Goal: Task Accomplishment & Management: Manage account settings

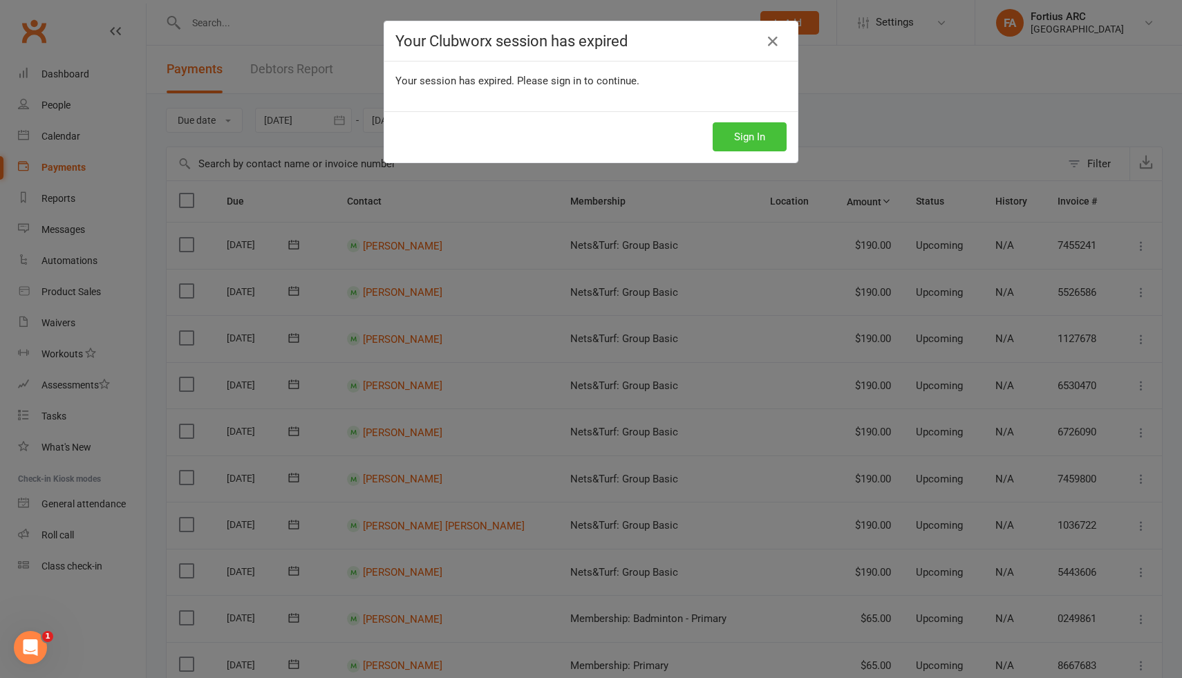
click at [727, 138] on button "Sign In" at bounding box center [750, 136] width 74 height 29
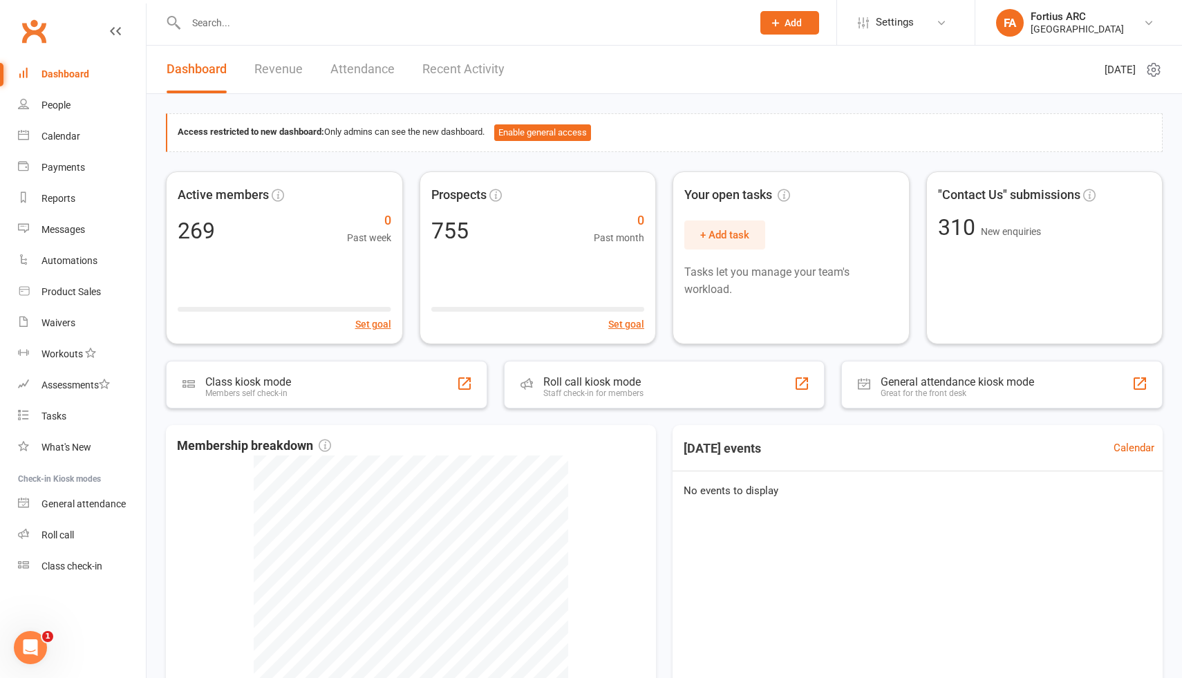
click at [310, 29] on input "text" at bounding box center [462, 22] width 560 height 19
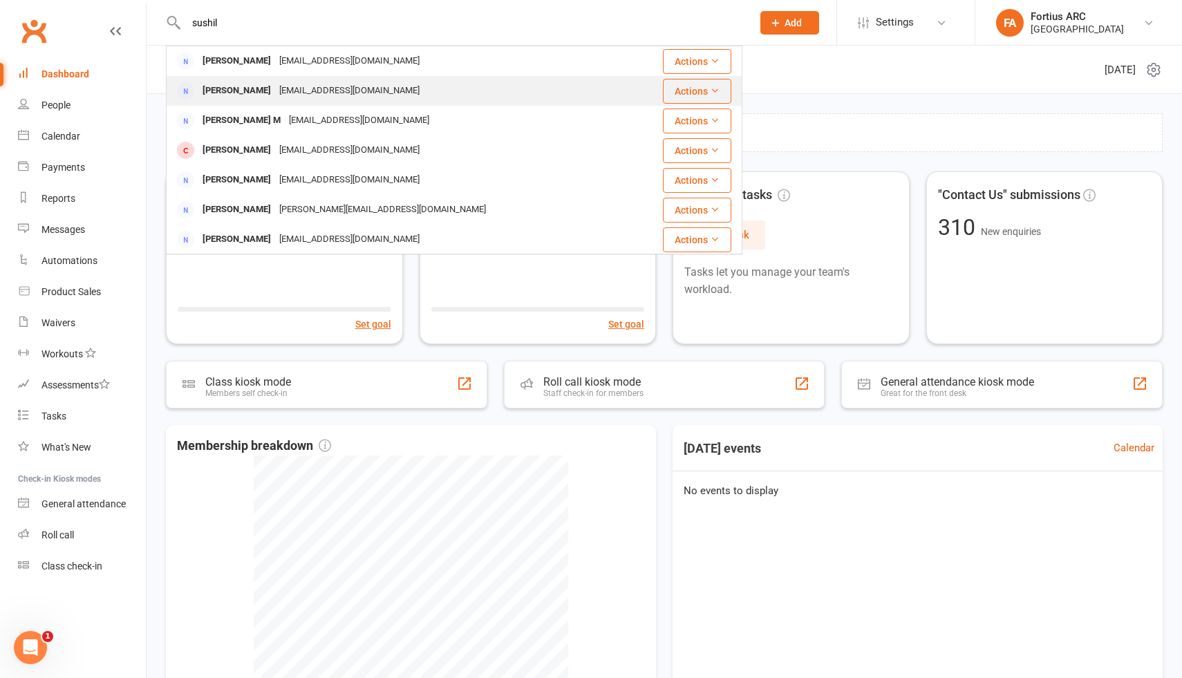
type input "sushil"
click at [261, 90] on div "[PERSON_NAME]" at bounding box center [236, 91] width 77 height 20
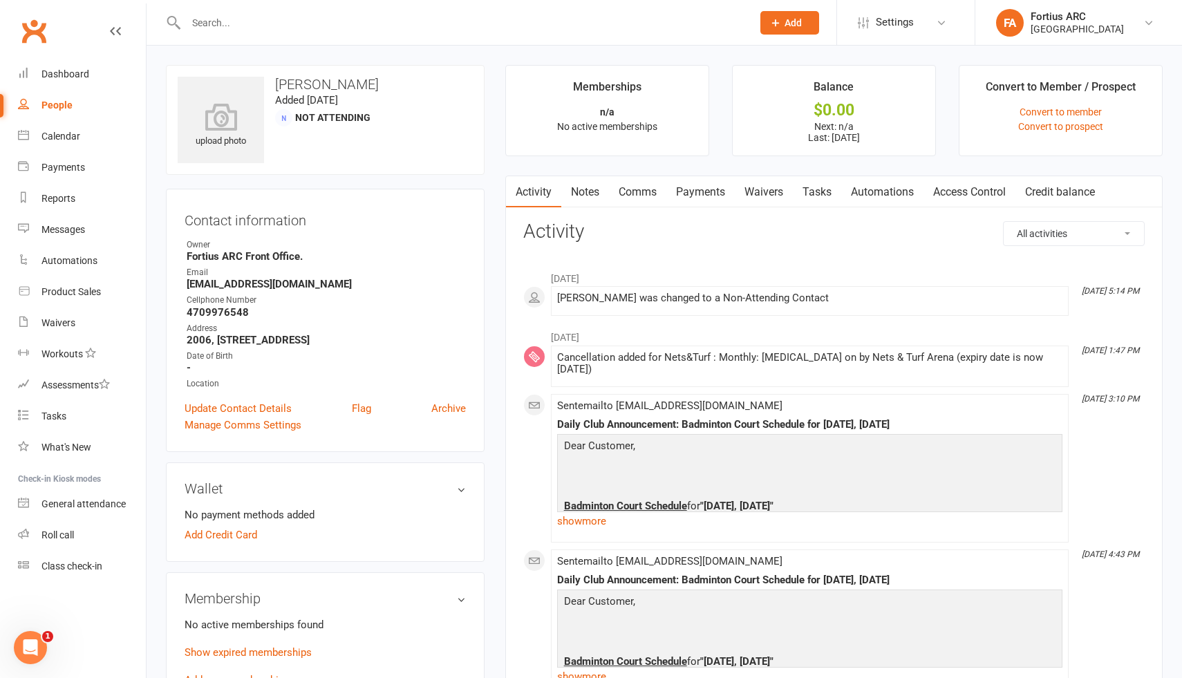
click at [697, 194] on link "Payments" at bounding box center [700, 192] width 68 height 32
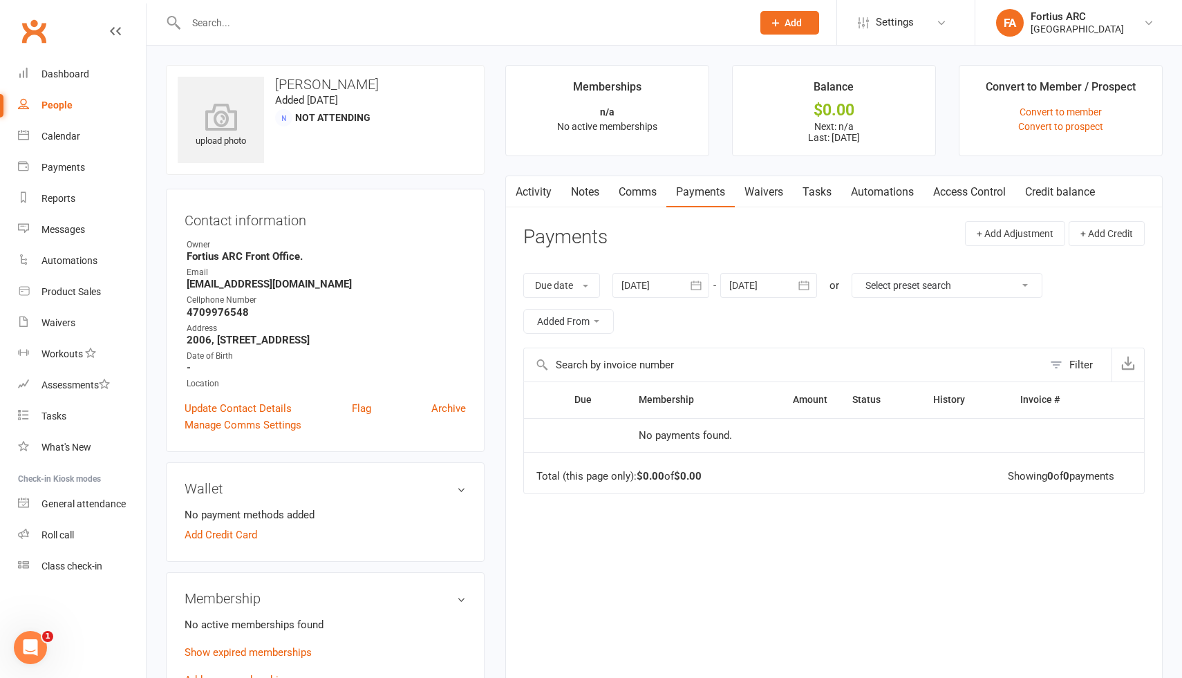
click at [668, 296] on div at bounding box center [660, 285] width 97 height 25
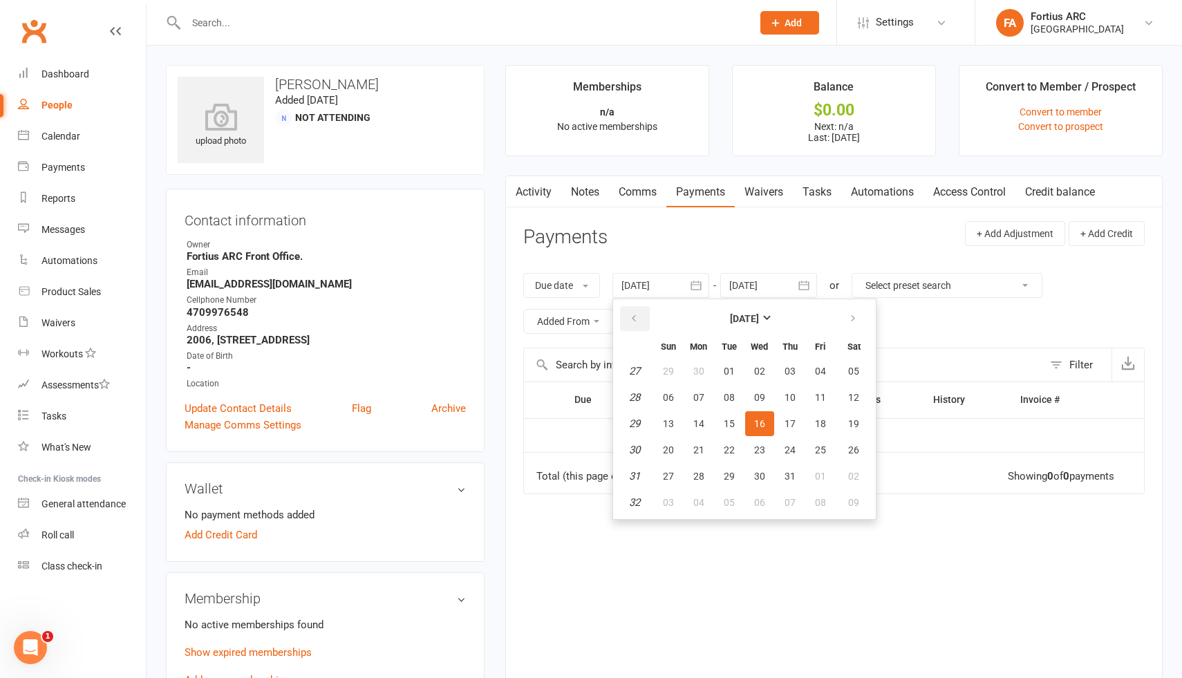
click at [641, 322] on button "button" at bounding box center [635, 318] width 30 height 25
click at [824, 368] on span "02" at bounding box center [820, 371] width 11 height 11
type input "[DATE]"
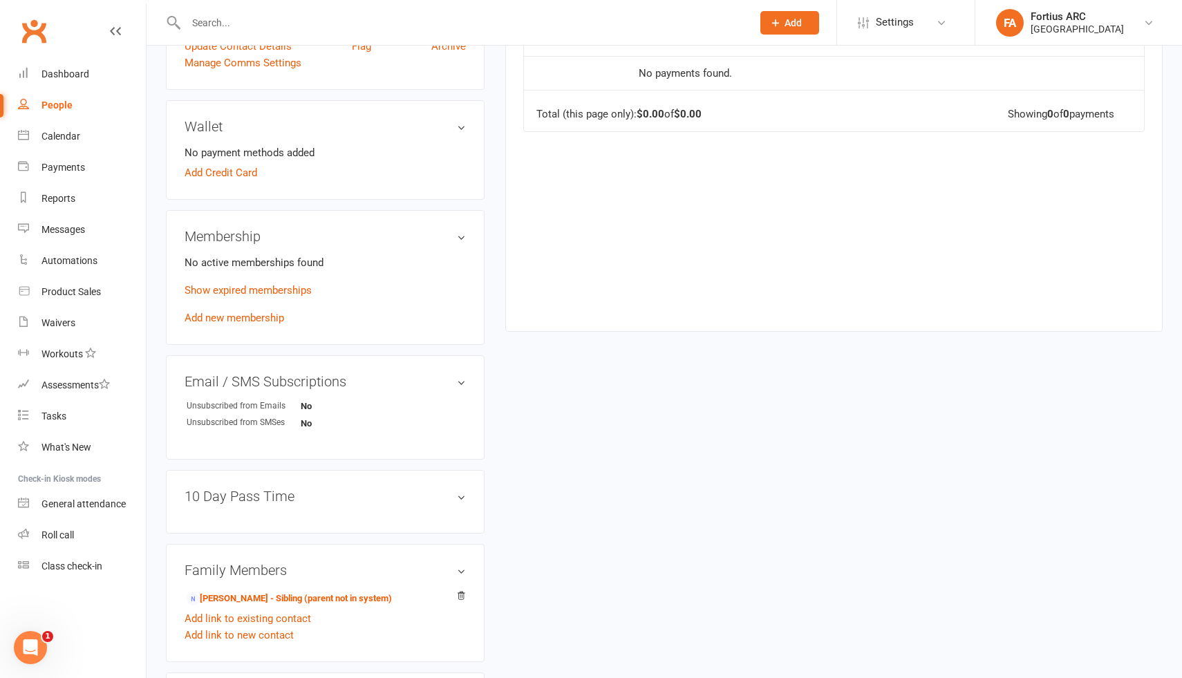
scroll to position [426, 0]
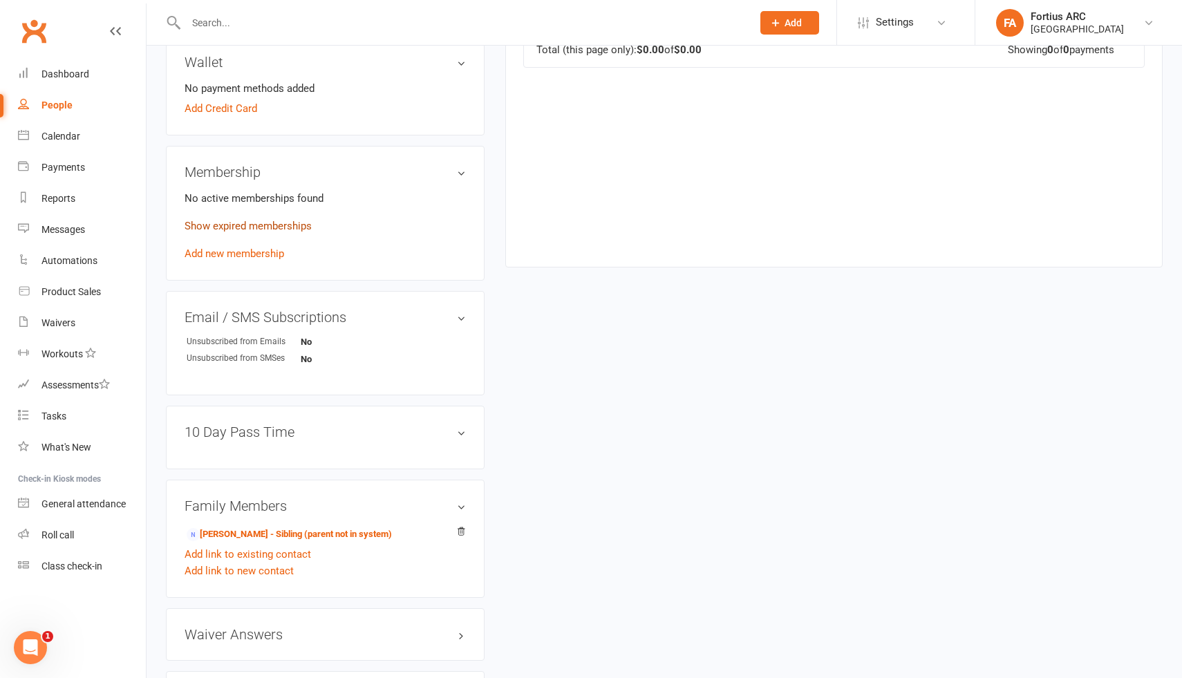
click at [281, 227] on link "Show expired memberships" at bounding box center [248, 226] width 127 height 12
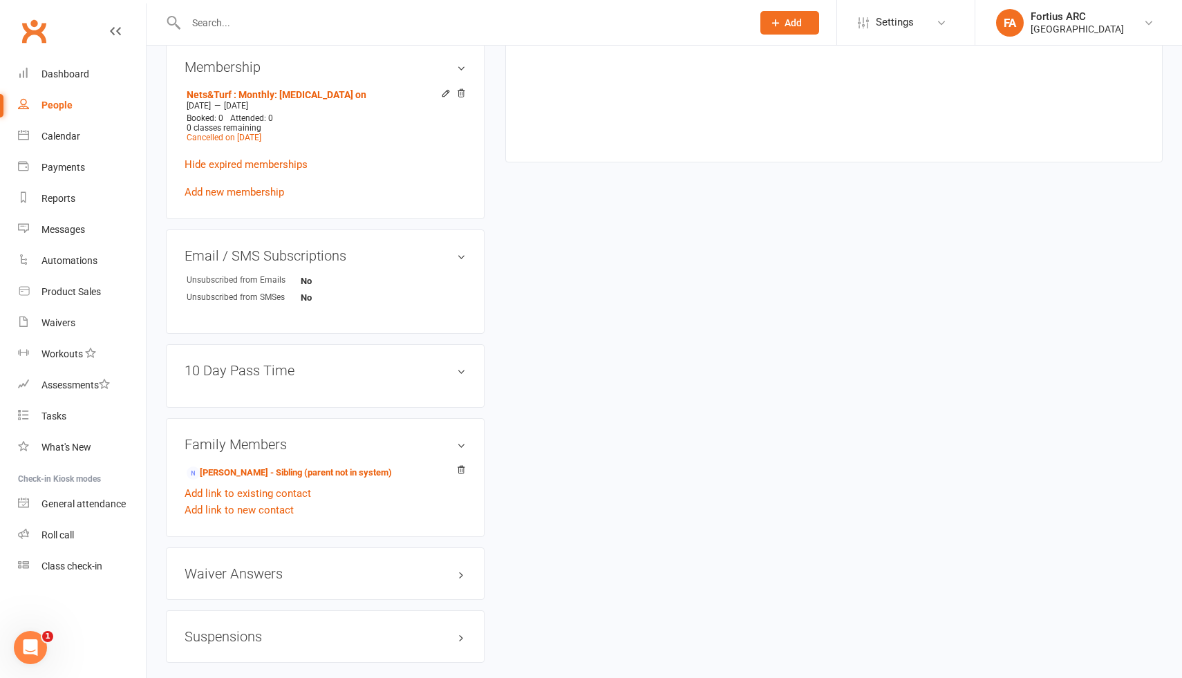
scroll to position [535, 0]
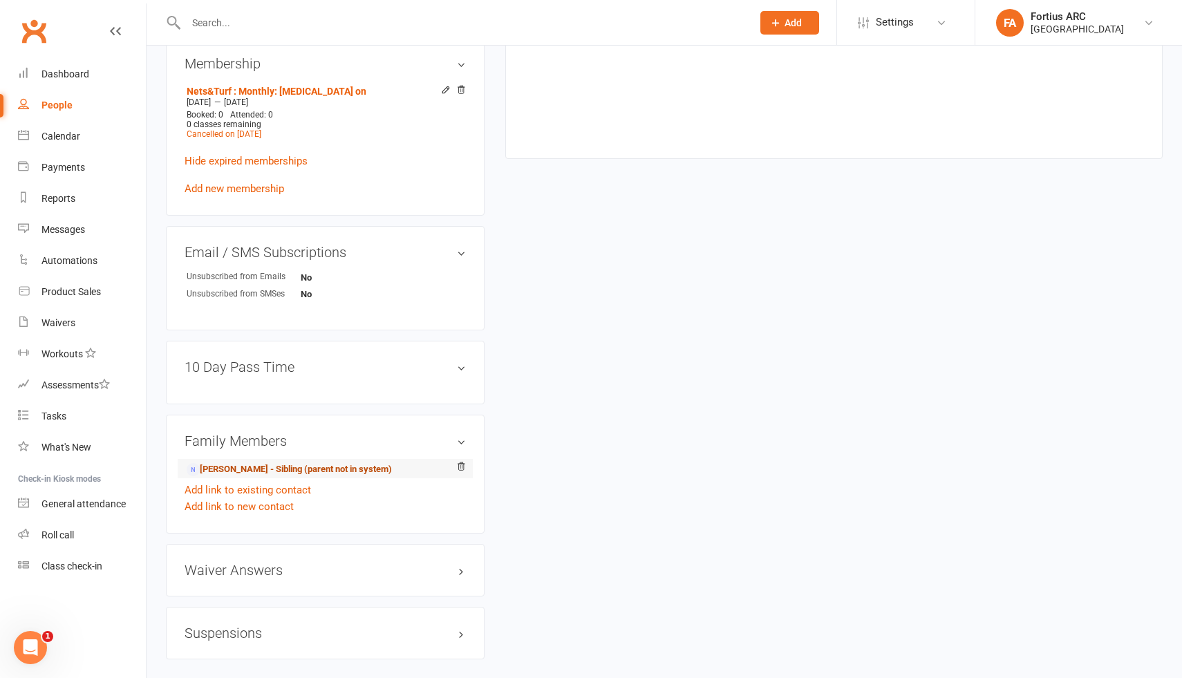
click at [260, 470] on link "[PERSON_NAME] - Sibling (parent not in system)" at bounding box center [289, 469] width 205 height 15
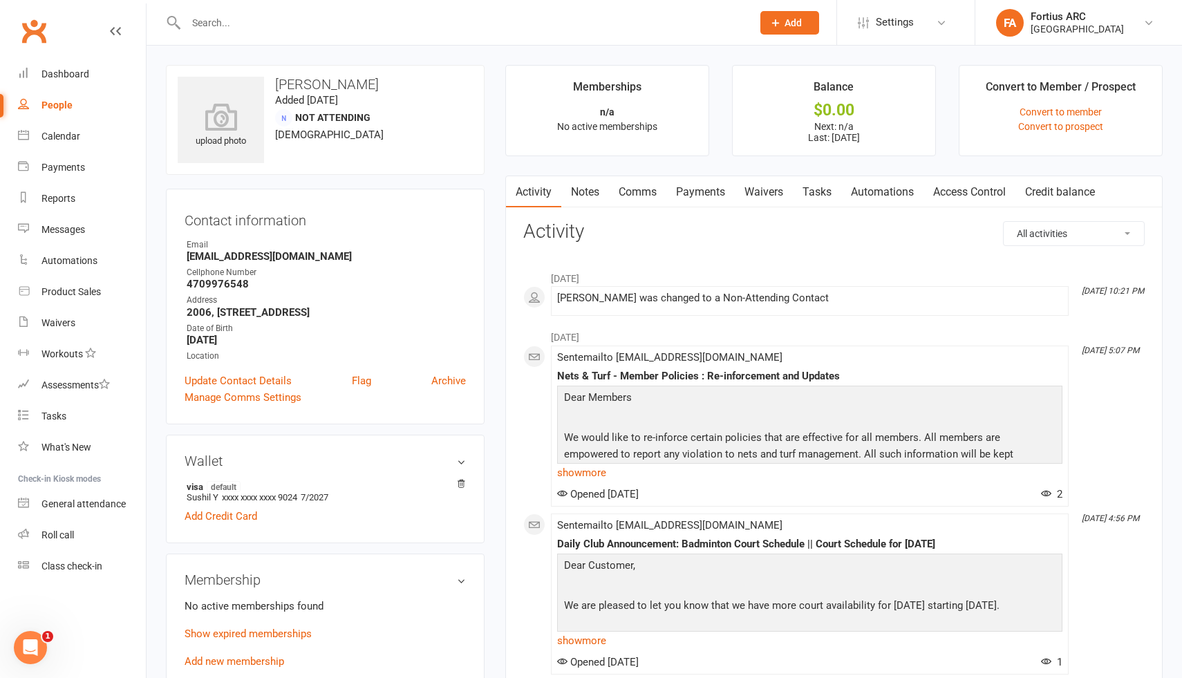
click at [713, 196] on link "Payments" at bounding box center [700, 192] width 68 height 32
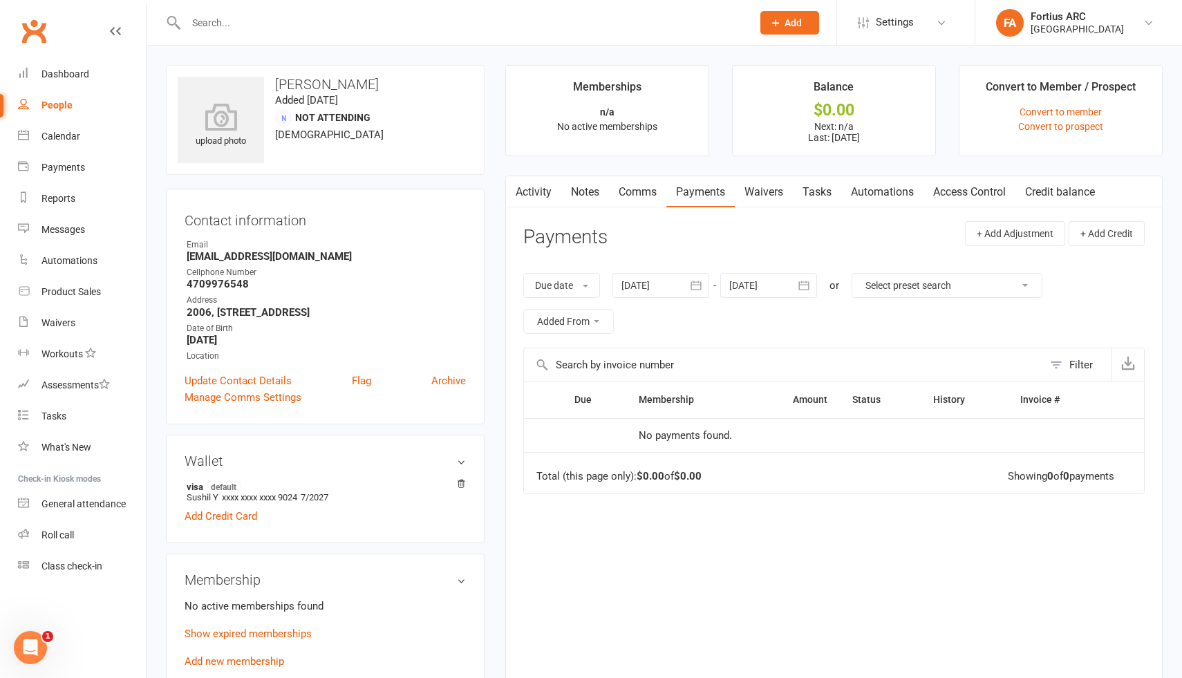
click at [638, 285] on div at bounding box center [660, 285] width 97 height 25
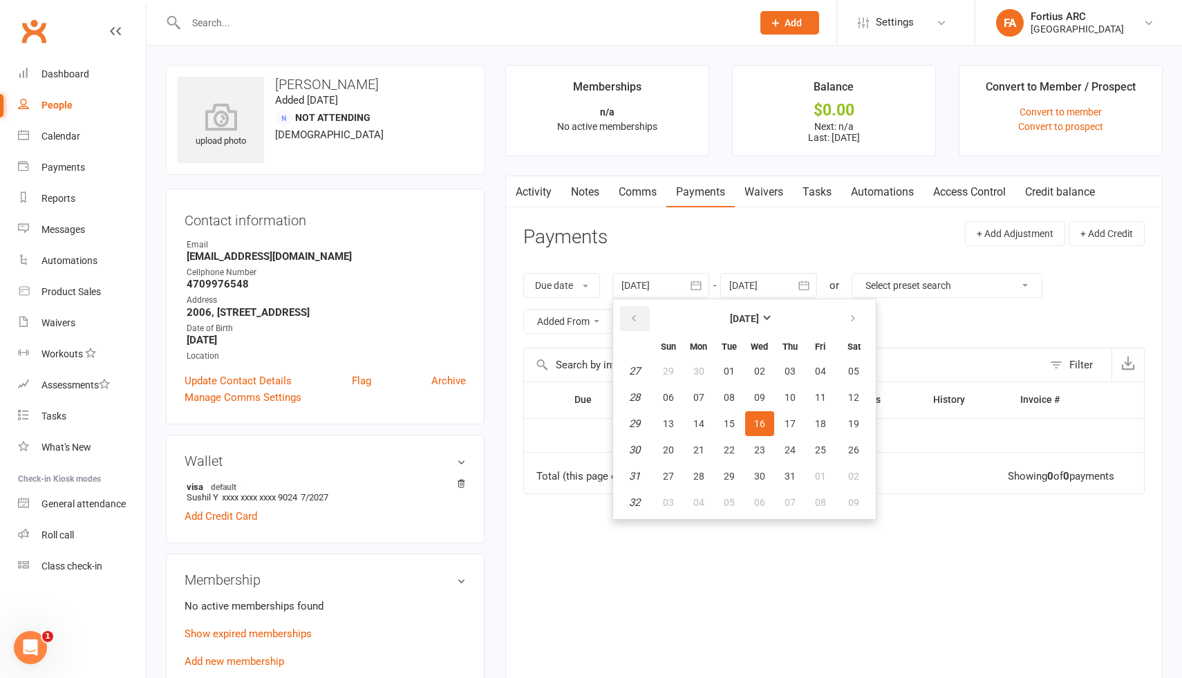
click at [632, 317] on icon "button" at bounding box center [634, 318] width 10 height 11
click at [735, 370] on span "01" at bounding box center [729, 371] width 11 height 11
type input "[DATE]"
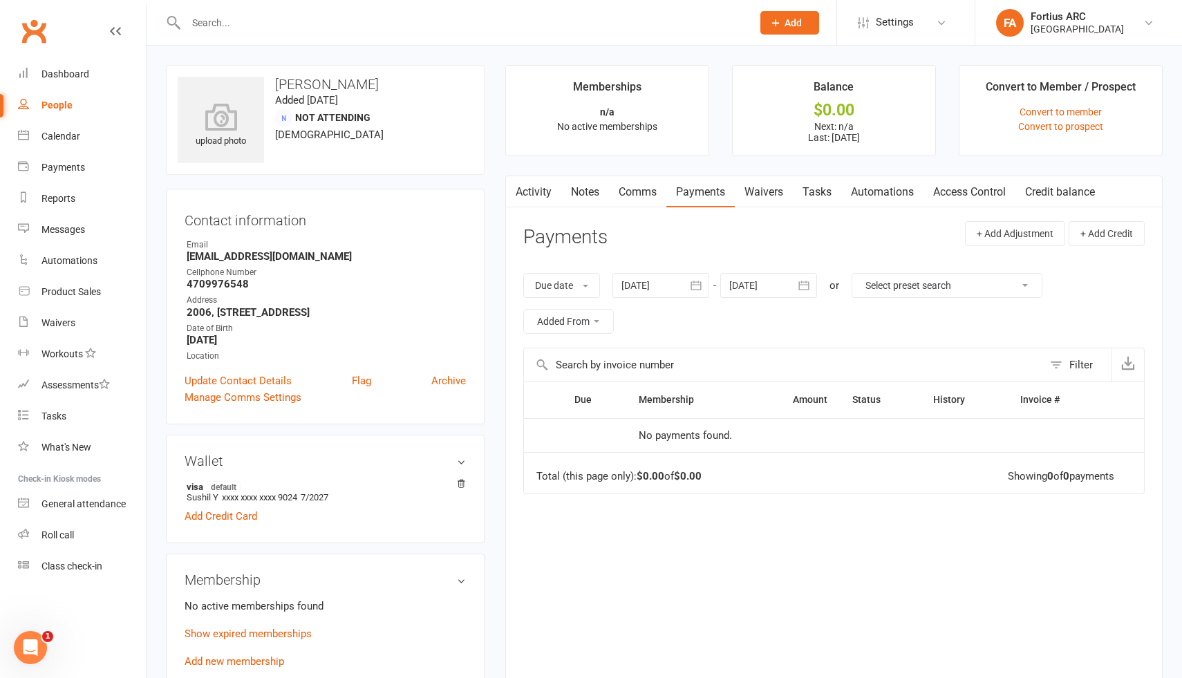
click at [296, 31] on input "text" at bounding box center [462, 22] width 560 height 19
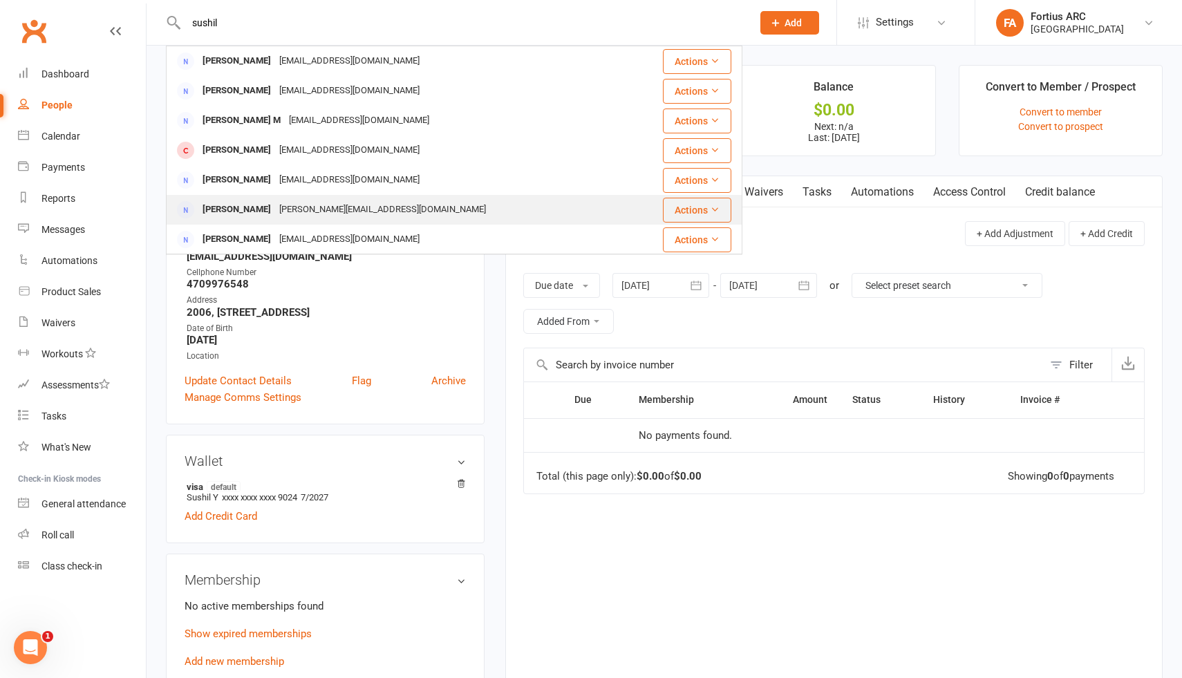
type input "sushil"
